Goal: Find contact information: Find contact information

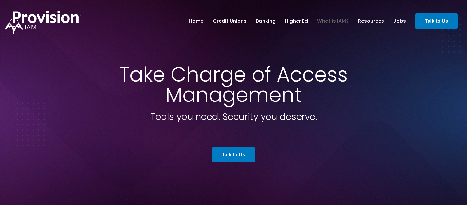
click at [339, 22] on link "What is IAM?" at bounding box center [333, 21] width 32 height 10
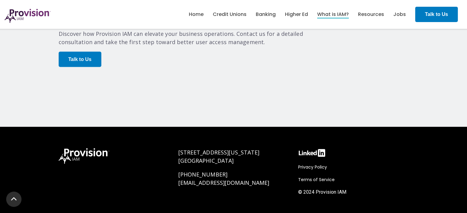
scroll to position [1301, 0]
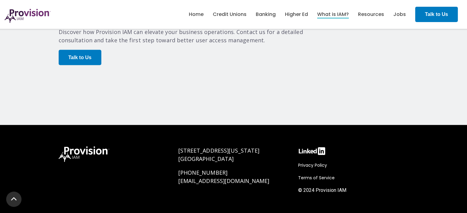
click at [234, 155] on span "[GEOGRAPHIC_DATA]" at bounding box center [206, 158] width 56 height 7
drag, startPoint x: 177, startPoint y: 132, endPoint x: 240, endPoint y: 143, distance: 64.3
click at [240, 143] on div "[STREET_ADDRESS][US_STATE] [PHONE_NUMBER] [EMAIL_ADDRESS][DOMAIN_NAME]" at bounding box center [234, 176] width 120 height 71
copy link "[STREET_ADDRESS][US_STATE]"
